Goal: Task Accomplishment & Management: Complete application form

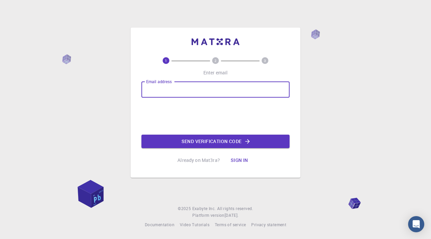
click at [169, 90] on div "Email address Email address" at bounding box center [215, 89] width 148 height 16
type input "saetan2530@gmail.com"
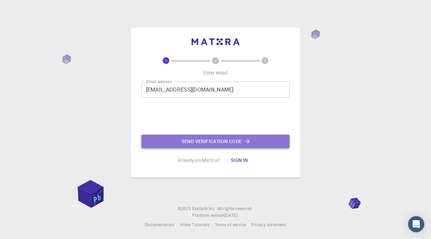
click at [217, 146] on button "Send verification code" at bounding box center [215, 141] width 148 height 13
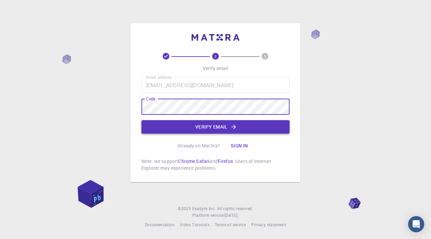
click at [250, 132] on button "Verify email" at bounding box center [215, 126] width 148 height 13
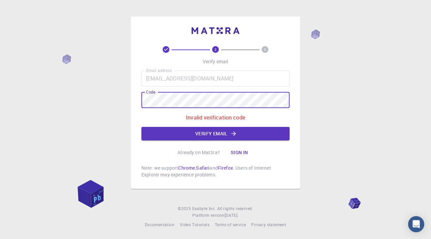
click at [130, 100] on div "2 3 Verify email Email address saetan2530@gmail.com Email address Code Code Inv…" at bounding box center [215, 119] width 431 height 239
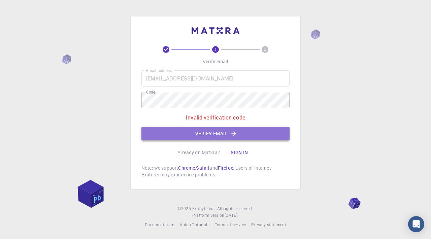
click at [207, 134] on button "Verify email" at bounding box center [215, 133] width 148 height 13
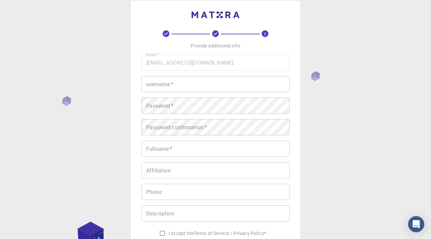
scroll to position [14, 0]
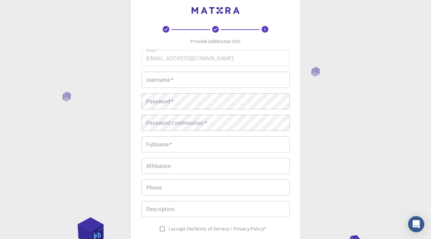
click at [176, 78] on input "username   *" at bounding box center [215, 80] width 148 height 16
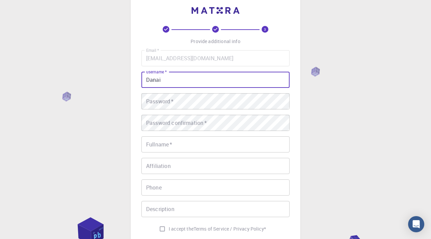
type input "Danai"
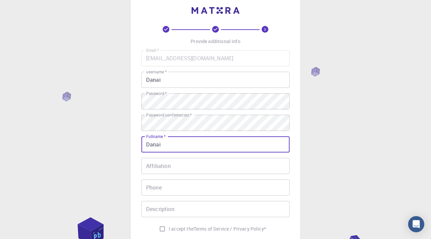
type input "Danai"
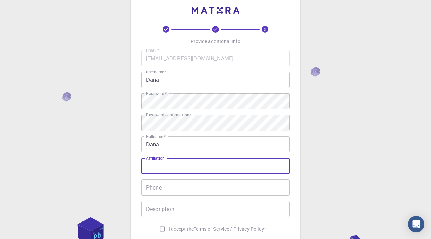
click at [191, 172] on input "Affiliation" at bounding box center [215, 166] width 148 height 16
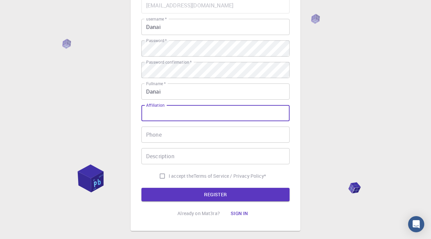
scroll to position [83, 0]
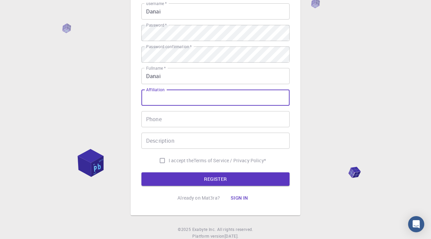
click at [173, 133] on input "Description" at bounding box center [215, 141] width 148 height 16
click at [172, 99] on input "Affiliation" at bounding box center [215, 98] width 148 height 16
click at [161, 90] on label "Affiliation" at bounding box center [155, 90] width 18 height 6
click at [161, 90] on input "Affiliation" at bounding box center [215, 98] width 148 height 16
click at [166, 101] on input "Affiliation" at bounding box center [215, 98] width 148 height 16
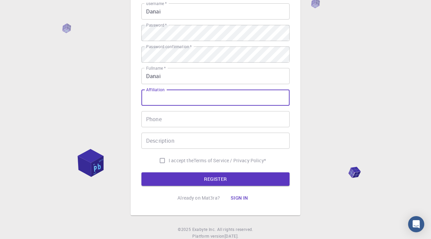
drag, startPoint x: 163, startPoint y: 90, endPoint x: 141, endPoint y: 90, distance: 21.9
click at [141, 90] on div "3 Provide additional info Email   * saetan2530@gmail.com Email   * username   *…" at bounding box center [216, 71] width 170 height 287
click at [153, 98] on input "Affiliation" at bounding box center [215, 98] width 148 height 16
paste input "Independent Researcher"
type input "Independent Researcher"
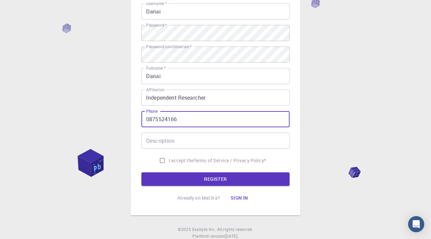
type input "0875524166"
click at [216, 143] on input "Description" at bounding box center [215, 141] width 148 height 16
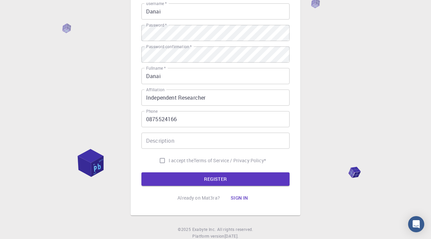
click at [167, 137] on label "Description" at bounding box center [160, 141] width 28 height 8
click at [167, 133] on input "Description" at bounding box center [215, 141] width 148 height 16
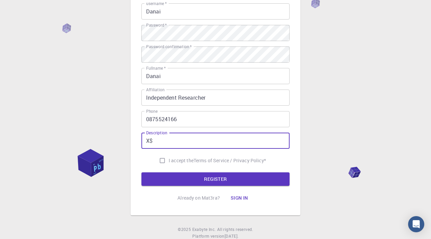
click at [158, 199] on div "3 Provide additional info Email   * saetan2530@gmail.com Email   * username   *…" at bounding box center [215, 81] width 148 height 247
drag, startPoint x: 184, startPoint y: 143, endPoint x: 138, endPoint y: 142, distance: 46.1
click at [138, 142] on div "3 Provide additional info Email   * saetan2530@gmail.com Email   * username   *…" at bounding box center [216, 71] width 170 height 287
paste input "Independent Researcher, Thailand"
type input "Independent Researcher, Thailand"
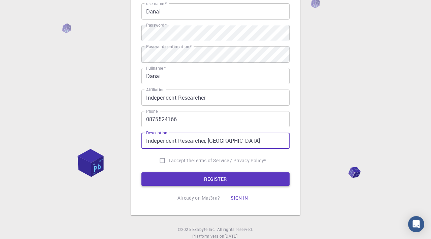
click at [235, 178] on button "REGISTER" at bounding box center [215, 178] width 148 height 13
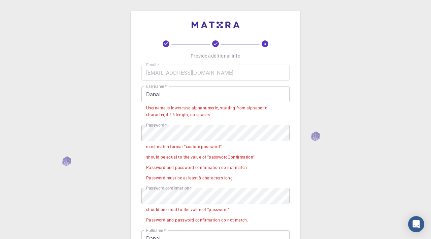
scroll to position [0, 0]
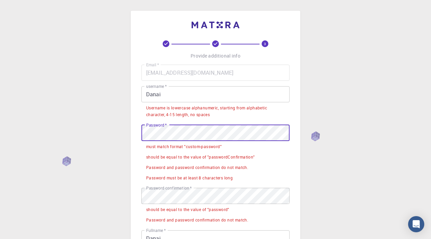
click at [140, 132] on div "3 Provide additional info Email   * saetan2530@gmail.com Email   * username   *…" at bounding box center [216, 205] width 170 height 388
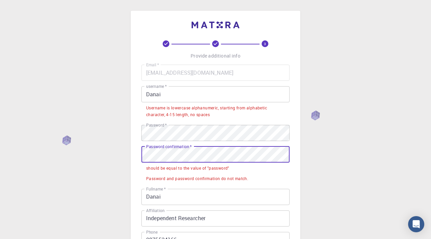
click at [129, 155] on div "3 Provide additional info Email   * saetan2530@gmail.com Email   * username   *…" at bounding box center [215, 200] width 431 height 401
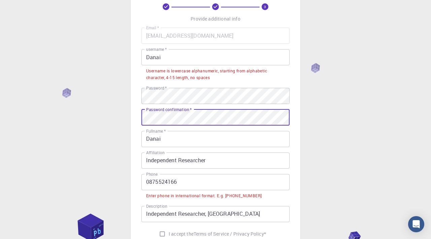
scroll to position [78, 0]
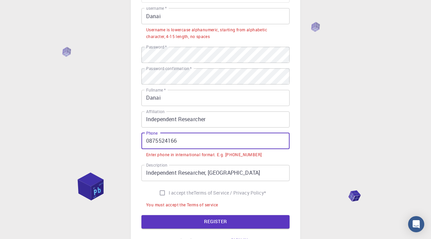
drag, startPoint x: 182, startPoint y: 142, endPoint x: 128, endPoint y: 142, distance: 53.8
click at [128, 142] on div "3 Provide additional info Email   * saetan2530@gmail.com Email   * username   *…" at bounding box center [215, 112] width 431 height 380
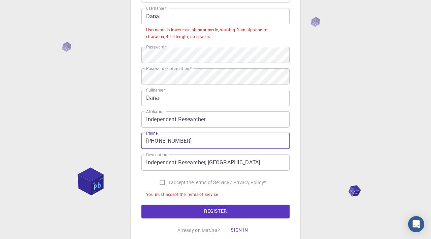
type input "+66875524166"
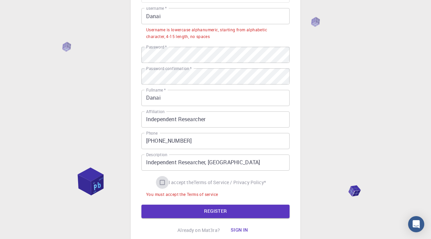
click at [161, 183] on input "I accept the Terms of Service / Privacy Policy *" at bounding box center [162, 182] width 13 height 13
checkbox input "true"
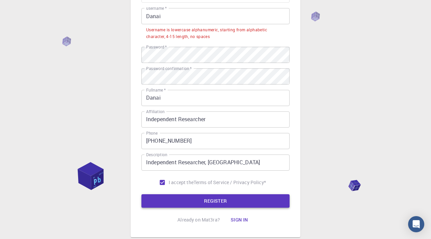
click at [224, 201] on button "REGISTER" at bounding box center [215, 200] width 148 height 13
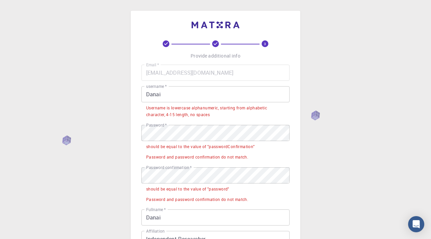
scroll to position [0, 0]
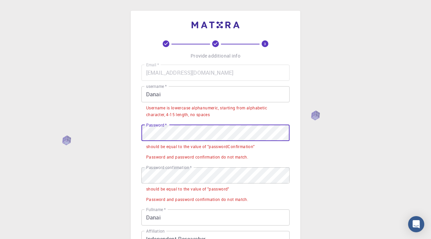
click at [120, 131] on div "3 Provide additional info Email   * saetan2530@gmail.com Email   * username   *…" at bounding box center [215, 200] width 431 height 401
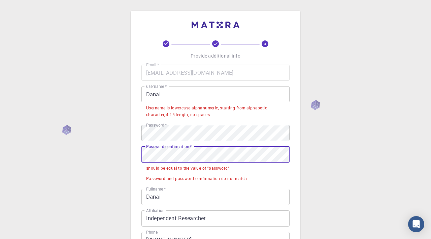
click at [123, 151] on div "3 Provide additional info Email   * saetan2530@gmail.com Email   * username   *…" at bounding box center [215, 190] width 431 height 380
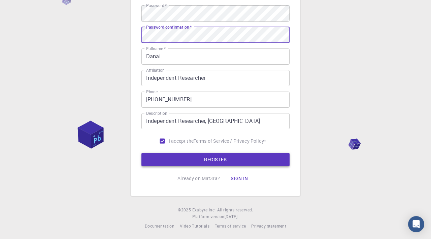
scroll to position [119, 0]
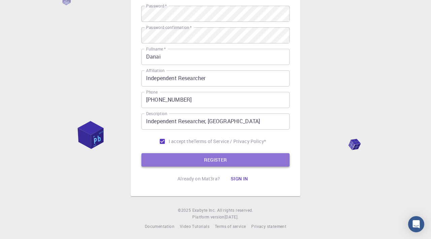
click at [198, 157] on button "REGISTER" at bounding box center [215, 159] width 148 height 13
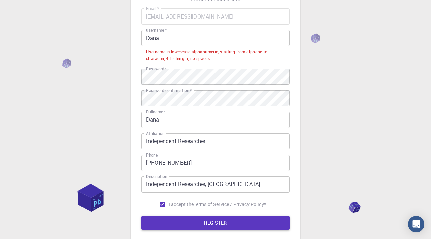
scroll to position [1, 0]
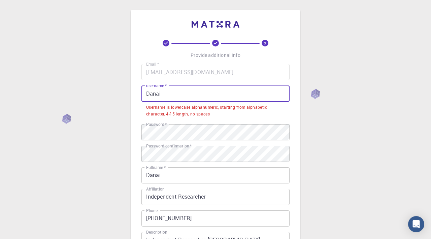
click at [168, 90] on input "Danai" at bounding box center [215, 93] width 148 height 16
click at [169, 92] on input "Danai" at bounding box center [215, 93] width 148 height 16
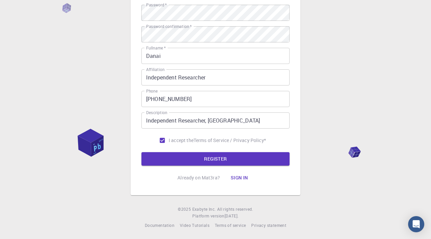
scroll to position [103, 0]
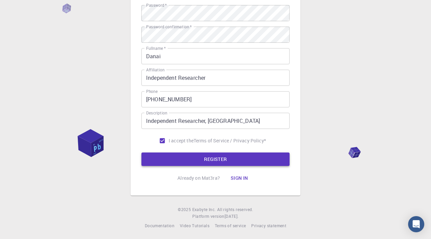
click at [226, 158] on button "REGISTER" at bounding box center [215, 158] width 148 height 13
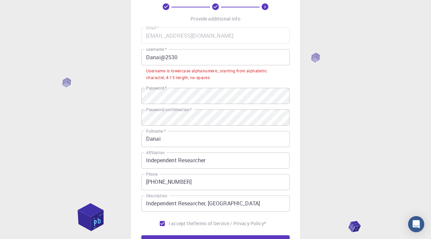
scroll to position [10, 0]
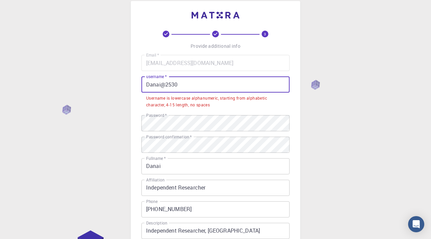
click at [166, 84] on input "Danai@2530" at bounding box center [215, 84] width 148 height 16
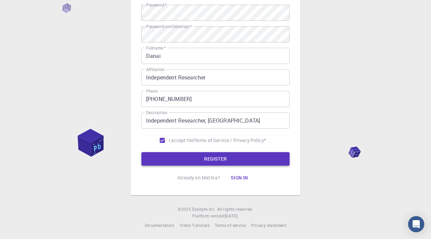
scroll to position [103, 0]
type input "Danai2530"
click at [222, 161] on button "REGISTER" at bounding box center [215, 158] width 148 height 13
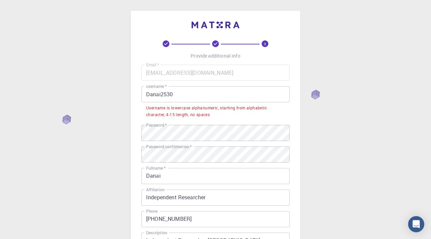
scroll to position [0, 0]
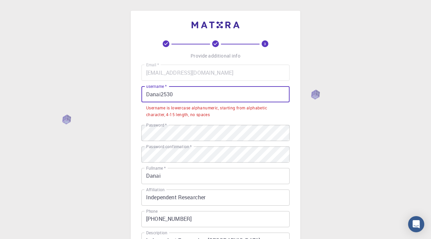
drag, startPoint x: 176, startPoint y: 92, endPoint x: 132, endPoint y: 93, distance: 44.8
click at [132, 93] on div "3 Provide additional info Email   * saetan2530@gmail.com Email   * username   *…" at bounding box center [216, 163] width 170 height 305
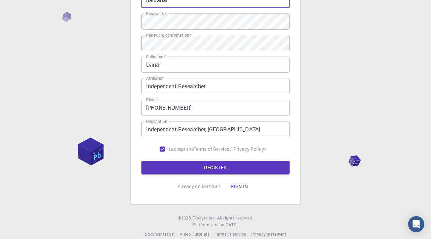
scroll to position [103, 0]
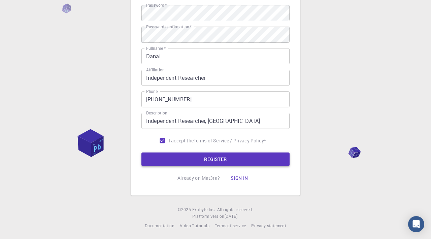
type input "naidanai"
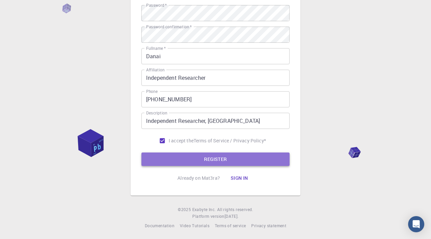
click at [222, 159] on button "REGISTER" at bounding box center [215, 158] width 148 height 13
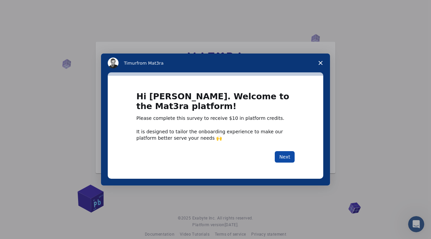
click at [289, 155] on button "Next" at bounding box center [285, 156] width 20 height 11
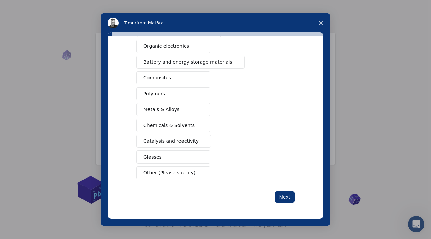
scroll to position [8, 0]
click at [279, 197] on button "Next" at bounding box center [285, 196] width 20 height 11
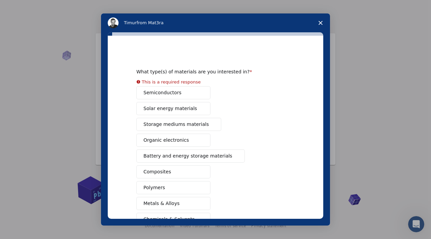
scroll to position [0, 0]
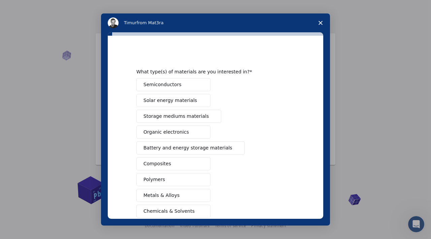
click at [177, 97] on div "Semiconductors Solar energy materials Storage mediums materials Organic electro…" at bounding box center [215, 171] width 158 height 187
click at [178, 88] on button "Semiconductors" at bounding box center [173, 84] width 74 height 13
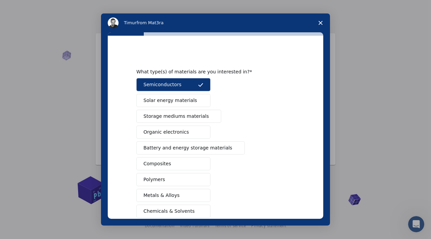
click at [179, 105] on button "Solar energy materials" at bounding box center [173, 100] width 74 height 13
click at [183, 119] on span "Storage mediums materials" at bounding box center [175, 116] width 65 height 7
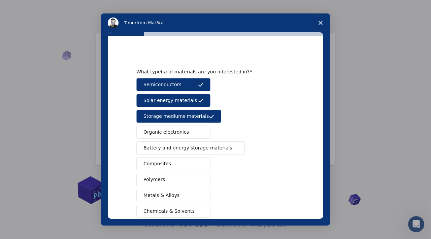
click at [178, 130] on span "Organic electronics" at bounding box center [165, 132] width 45 height 7
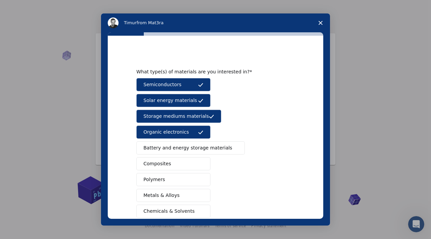
click at [185, 151] on span "Battery and energy storage materials" at bounding box center [187, 147] width 89 height 7
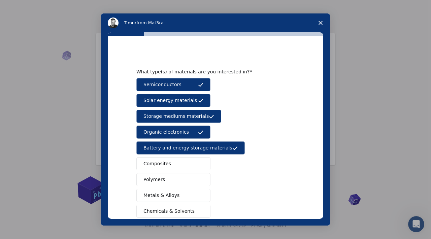
click at [183, 172] on div "Semiconductors Solar energy materials Storage mediums materials Organic electro…" at bounding box center [215, 171] width 158 height 187
click at [177, 164] on button "Composites" at bounding box center [173, 163] width 74 height 13
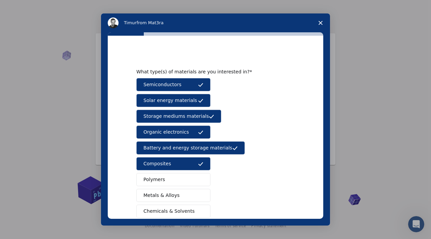
click at [176, 175] on button "Polymers" at bounding box center [173, 179] width 74 height 13
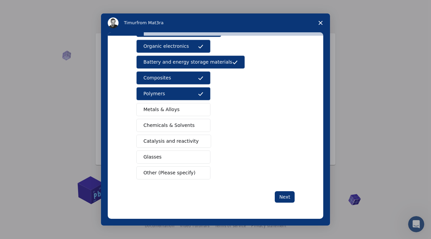
scroll to position [86, 0]
click at [169, 110] on span "Metals & Alloys" at bounding box center [161, 109] width 36 height 7
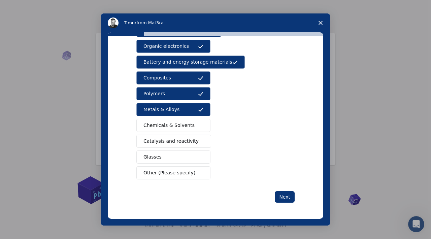
click at [169, 121] on button "Chemicals & Solvents" at bounding box center [173, 125] width 74 height 13
click at [172, 137] on button "Catalysis and reactivity" at bounding box center [173, 141] width 75 height 13
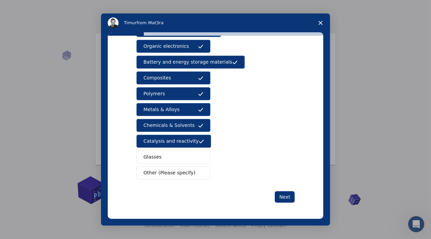
click at [169, 157] on button "Glasses" at bounding box center [173, 156] width 74 height 13
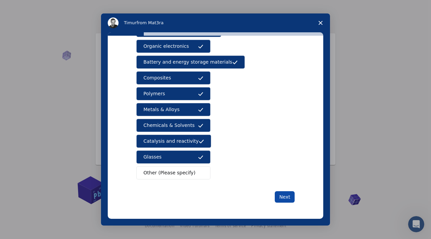
click at [280, 195] on button "Next" at bounding box center [285, 196] width 20 height 11
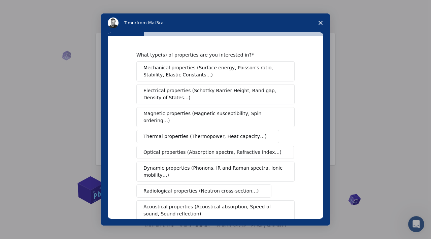
scroll to position [0, 0]
click at [193, 77] on span "Mechanical properties (Surface energy, Poisson's ratio, Stability, Elastic Cons…" at bounding box center [213, 71] width 140 height 14
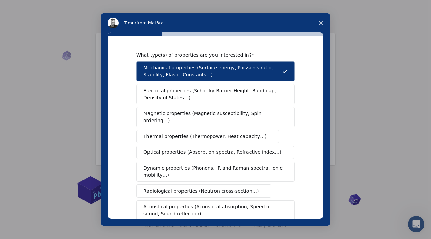
click at [198, 98] on span "Electrical properties (Schottky Barrier Height, Band gap, Density of States…)" at bounding box center [213, 94] width 140 height 14
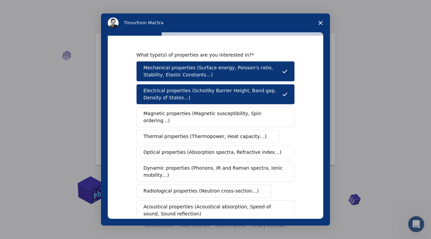
click at [200, 118] on button "Magnetic properties (Magnetic susceptibility, Spin ordering…)" at bounding box center [215, 117] width 158 height 20
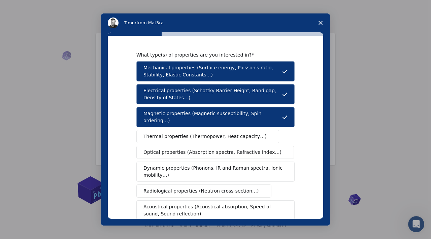
click at [201, 133] on span "Thermal properties (Thermopower, Heat capacity…)" at bounding box center [204, 136] width 123 height 7
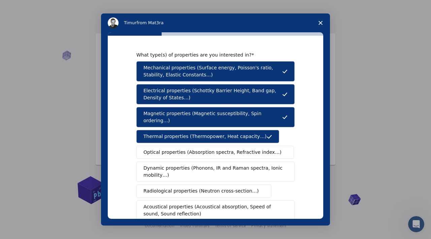
click at [199, 149] on span "Optical properties (Absorption spectra, Refractive index…)" at bounding box center [212, 152] width 138 height 7
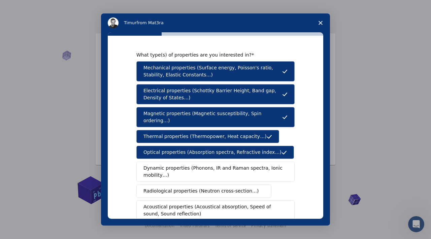
click at [199, 169] on span "Dynamic properties (Phonons, IR and Raman spectra, Ionic mobility…)" at bounding box center [213, 172] width 140 height 14
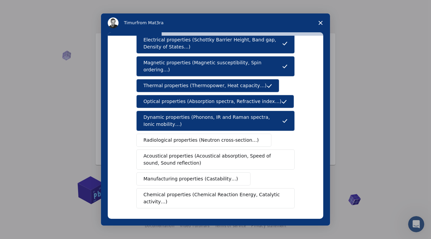
scroll to position [54, 0]
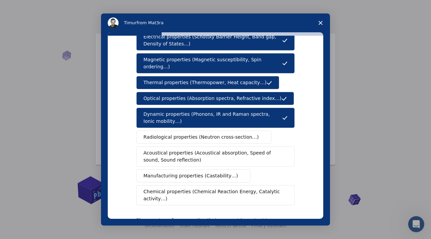
click at [200, 135] on button "Radiological properties (Neutron cross-section…)" at bounding box center [203, 137] width 135 height 13
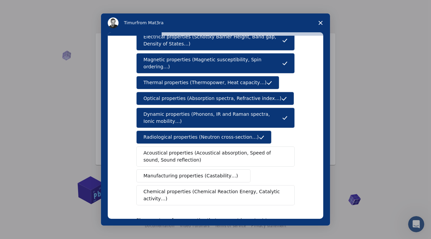
click at [200, 151] on span "Acoustical properties (Acoustical absorption, Speed of sound, Sound reflection)" at bounding box center [213, 156] width 140 height 14
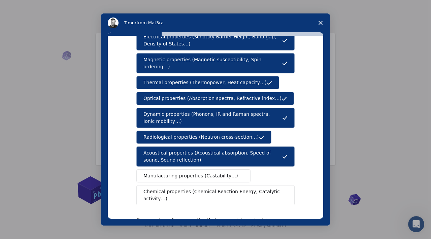
click at [197, 172] on span "Manufacturing properties (Castability…)" at bounding box center [190, 175] width 95 height 7
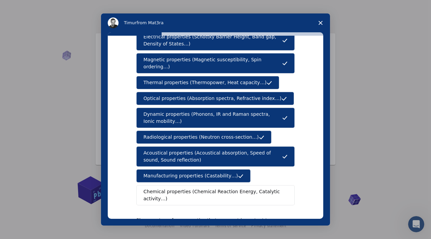
click at [196, 188] on span "Chemical properties (Chemical Reaction Energy, Catalytic activity…)" at bounding box center [212, 195] width 139 height 14
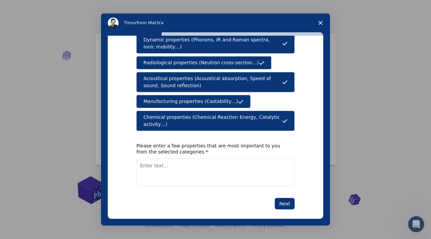
scroll to position [128, 0]
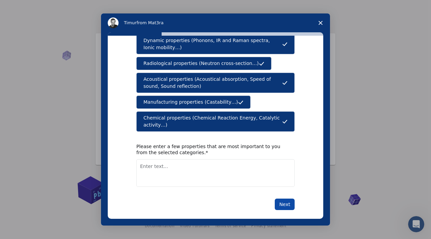
click at [283, 199] on button "Next" at bounding box center [285, 204] width 20 height 11
click at [219, 170] on textarea "Enter text..." at bounding box center [215, 173] width 158 height 28
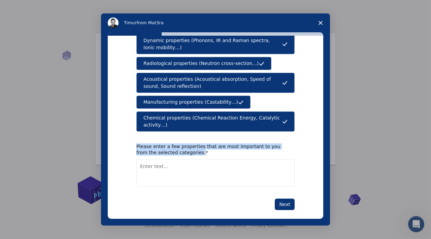
drag, startPoint x: 136, startPoint y: 140, endPoint x: 198, endPoint y: 144, distance: 62.3
click at [198, 144] on div "Please enter a few properties that are most important to you from the selected …" at bounding box center [210, 149] width 148 height 12
copy div "Please enter a few properties that are most important to you from the selected …"
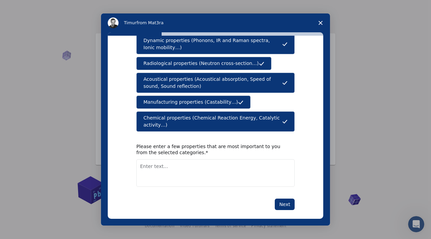
click at [198, 165] on textarea "Enter text..." at bounding box center [215, 173] width 158 height 28
paste textarea "The most critical properties for my research focus on the design and characteri…"
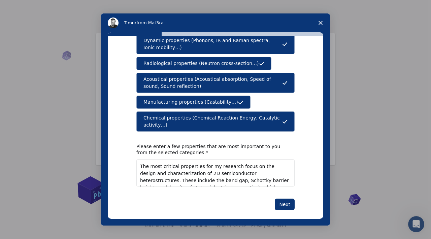
scroll to position [50, 0]
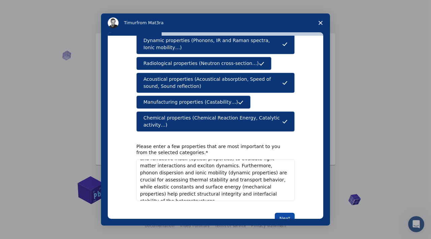
type textarea "The most critical properties for my research focus on the design and characteri…"
click at [286, 213] on button "Next" at bounding box center [285, 218] width 20 height 11
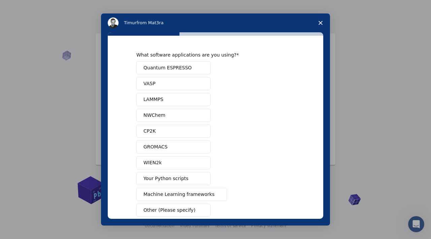
scroll to position [0, 0]
click at [188, 69] on button "Quantum ESPRESSO" at bounding box center [173, 67] width 74 height 13
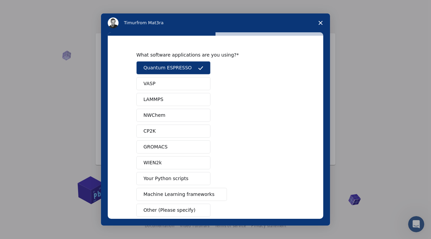
click at [186, 113] on button "NWChem" at bounding box center [173, 115] width 74 height 13
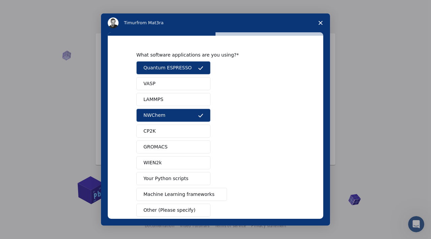
click at [185, 133] on button "CP2K" at bounding box center [173, 131] width 74 height 13
click at [183, 146] on button "GROMACS" at bounding box center [173, 146] width 74 height 13
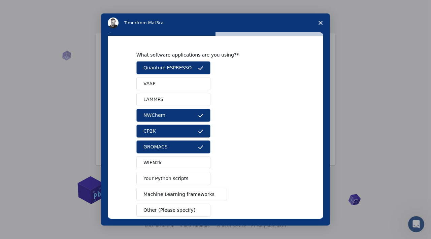
click at [184, 86] on button "VASP" at bounding box center [173, 83] width 74 height 13
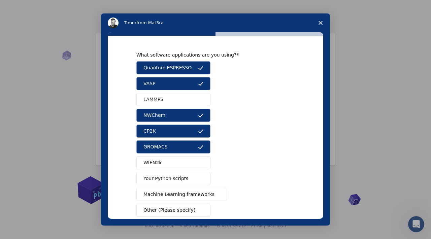
click at [184, 98] on button "LAMMPS" at bounding box center [173, 99] width 74 height 13
click at [179, 159] on button "WIEN2k" at bounding box center [173, 162] width 74 height 13
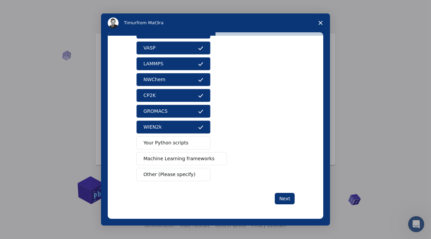
scroll to position [37, 0]
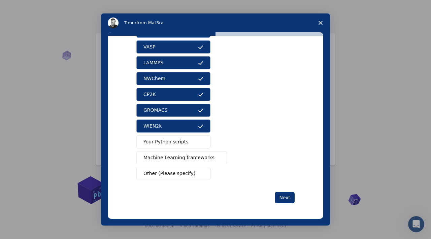
click at [185, 144] on button "Your Python scripts" at bounding box center [173, 141] width 74 height 13
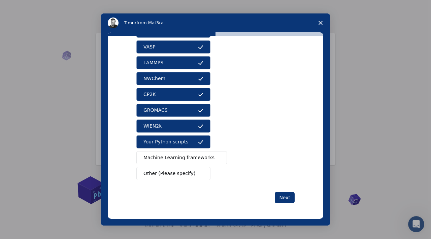
click at [189, 160] on span "Machine Learning frameworks" at bounding box center [178, 157] width 71 height 7
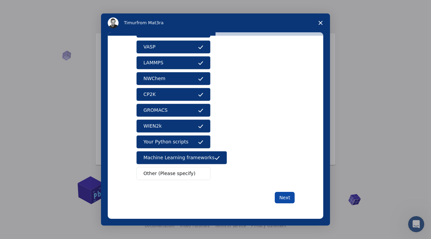
click at [288, 199] on button "Next" at bounding box center [285, 197] width 20 height 11
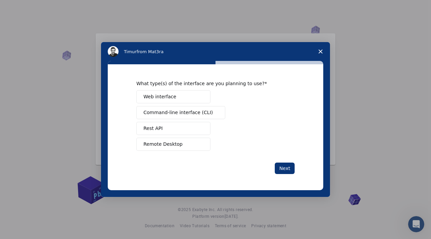
click at [189, 100] on button "Web interface" at bounding box center [173, 96] width 74 height 13
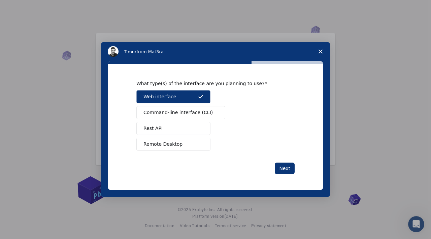
click at [190, 112] on span "Command-line interface (CLI)" at bounding box center [177, 112] width 69 height 7
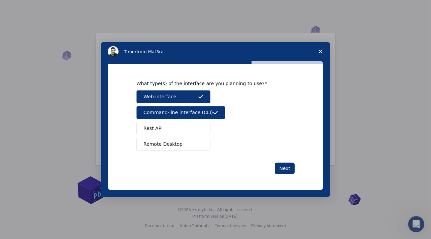
click at [187, 128] on button "Rest API" at bounding box center [173, 128] width 74 height 13
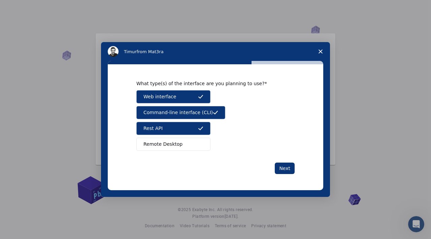
click at [186, 144] on button "Remote Desktop" at bounding box center [173, 144] width 74 height 13
click at [187, 144] on button "Remote Desktop" at bounding box center [173, 144] width 74 height 13
click at [280, 169] on button "Next" at bounding box center [285, 168] width 20 height 11
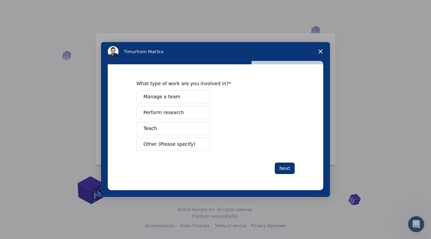
click at [286, 169] on button "Next" at bounding box center [285, 168] width 20 height 11
click at [183, 101] on button "Manage a team" at bounding box center [173, 96] width 74 height 13
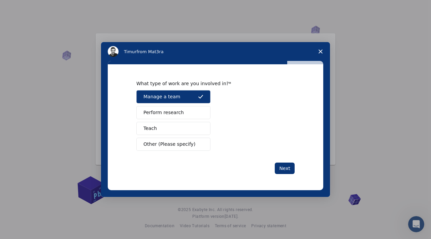
click at [182, 113] on button "Perform research" at bounding box center [173, 112] width 74 height 13
click at [187, 128] on button "Teach" at bounding box center [173, 128] width 74 height 13
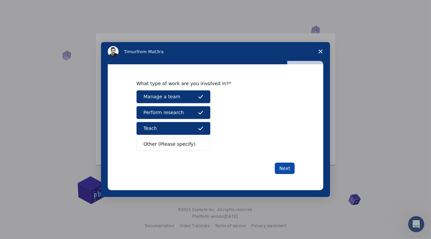
click at [286, 169] on button "Next" at bounding box center [285, 168] width 20 height 11
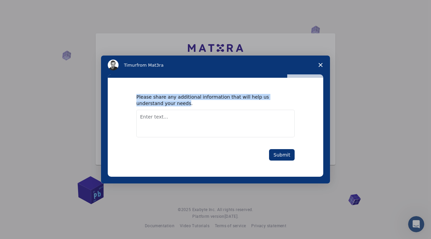
drag, startPoint x: 135, startPoint y: 96, endPoint x: 161, endPoint y: 102, distance: 26.4
click at [161, 102] on div "Please share any additional information that will help us understand your needs…" at bounding box center [215, 127] width 215 height 99
copy div "Please share any additional information that will help us understand your needs"
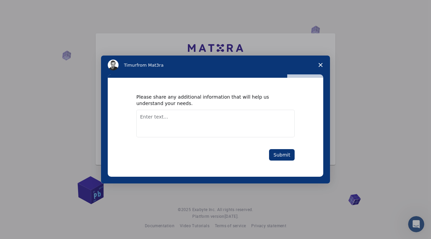
click at [210, 120] on textarea "Enter text..." at bounding box center [215, 124] width 158 height 28
paste textarea "My research focuses on the first-principles design and characterization of 2D s…"
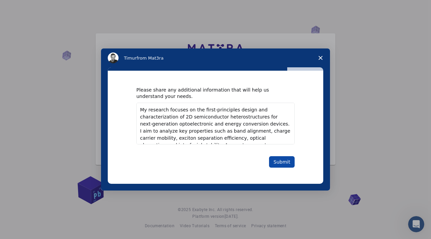
scroll to position [29, 0]
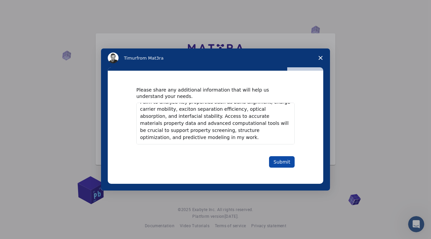
type textarea "My research focuses on the first-principles design and characterization of 2D s…"
click at [283, 161] on button "Submit" at bounding box center [282, 161] width 26 height 11
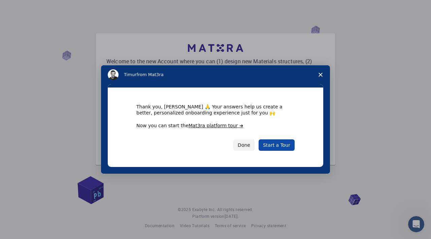
click at [283, 147] on link "Start a Tour" at bounding box center [276, 144] width 36 height 11
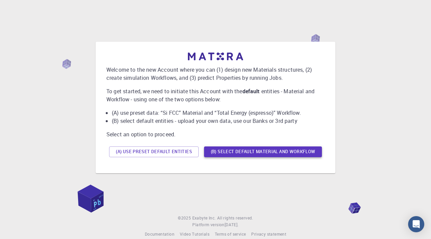
click at [288, 154] on button "(B) Select default material and workflow" at bounding box center [263, 151] width 118 height 11
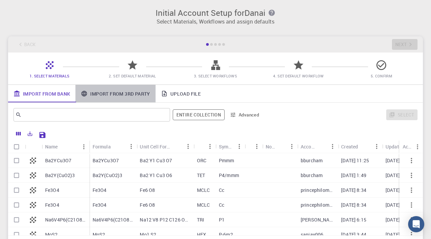
click at [128, 95] on link "Import From 3rd Party" at bounding box center [115, 93] width 80 height 17
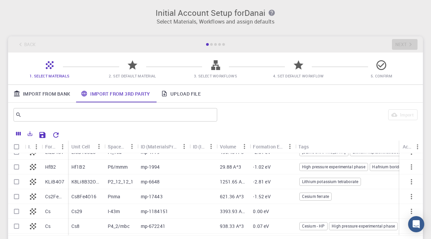
scroll to position [131, 0]
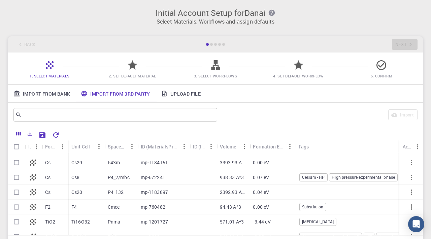
click at [212, 70] on icon at bounding box center [215, 65] width 9 height 10
click at [214, 69] on icon at bounding box center [215, 65] width 9 height 10
click at [398, 49] on div "Back Next" at bounding box center [215, 44] width 415 height 16
click at [380, 66] on icon at bounding box center [381, 65] width 10 height 10
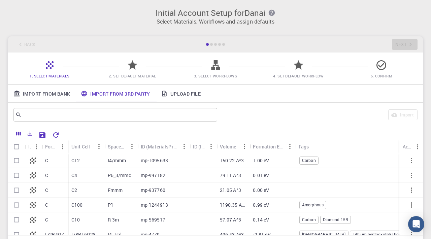
scroll to position [0, 0]
click at [185, 93] on link "Upload File" at bounding box center [180, 93] width 50 height 17
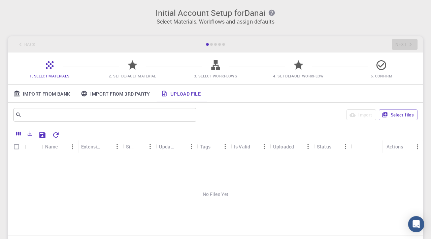
click at [384, 67] on icon at bounding box center [381, 65] width 12 height 12
click at [140, 72] on span "2. Set Default Material" at bounding box center [132, 71] width 77 height 16
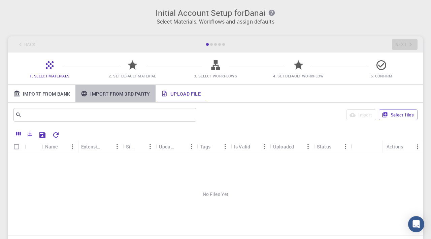
click at [141, 95] on link "Import From 3rd Party" at bounding box center [115, 93] width 80 height 17
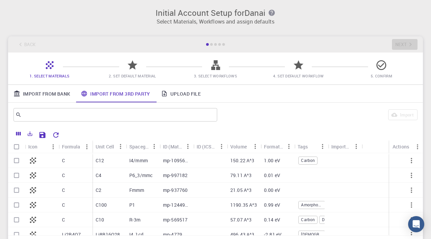
click at [53, 92] on link "Import From Bank" at bounding box center [41, 93] width 67 height 17
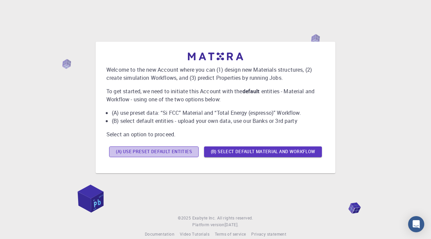
click at [179, 151] on button "(A) Use preset default entities" at bounding box center [154, 151] width 90 height 11
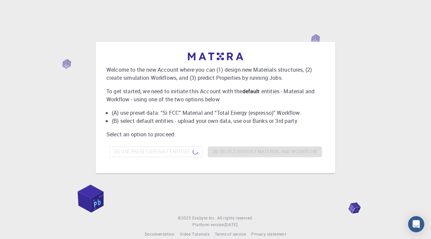
click at [249, 150] on div "(A) Use preset default entities (B) Select default material and workflow" at bounding box center [215, 152] width 218 height 16
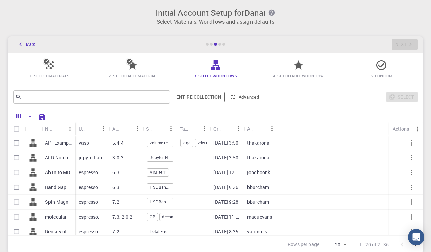
click at [131, 68] on icon at bounding box center [133, 64] width 10 height 9
click at [44, 66] on icon at bounding box center [50, 65] width 12 height 12
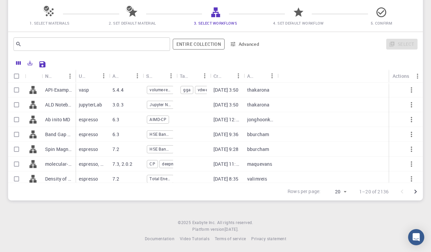
click at [300, 21] on span "4. Set Default Workflow" at bounding box center [298, 23] width 50 height 5
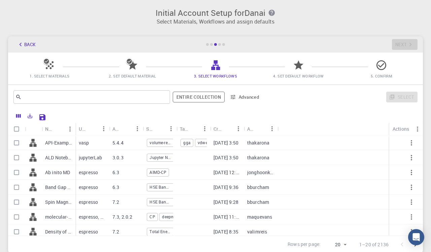
click at [259, 146] on div "thakarona" at bounding box center [261, 142] width 34 height 15
checkbox input "true"
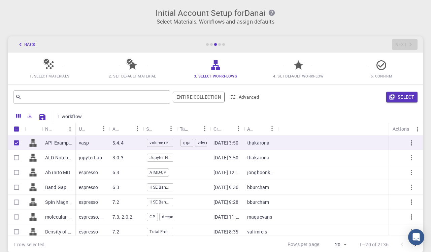
click at [300, 107] on div "​ Entire collection Advanced Select" at bounding box center [215, 97] width 415 height 24
